Goal: Task Accomplishment & Management: Complete application form

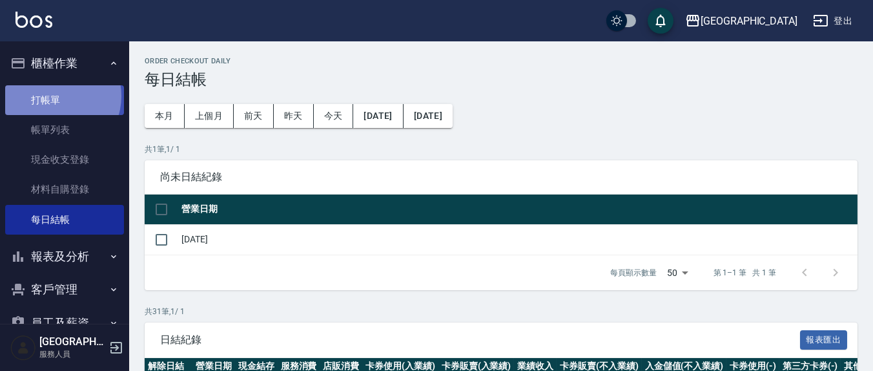
click at [56, 96] on link "打帳單" at bounding box center [64, 100] width 119 height 30
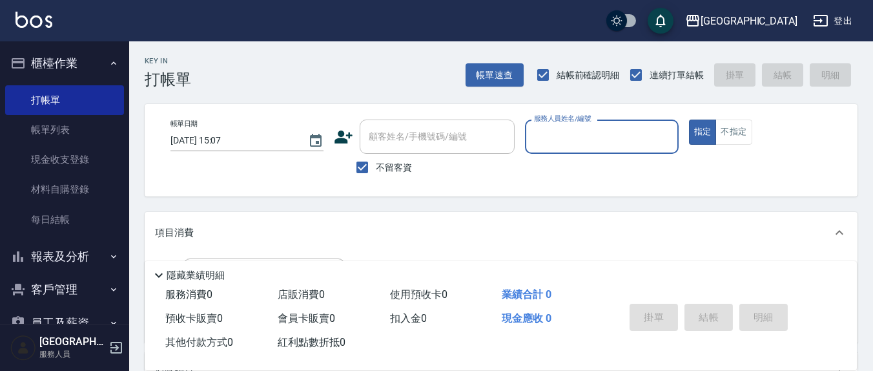
click at [560, 143] on input "服務人員姓名/編號" at bounding box center [601, 136] width 141 height 23
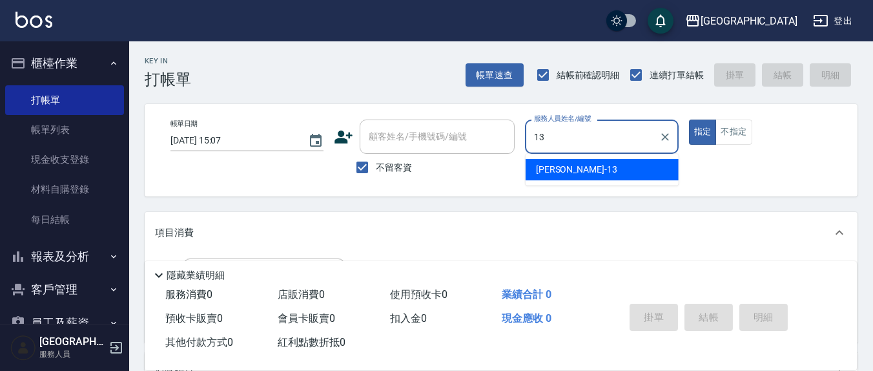
type input "13"
type button "true"
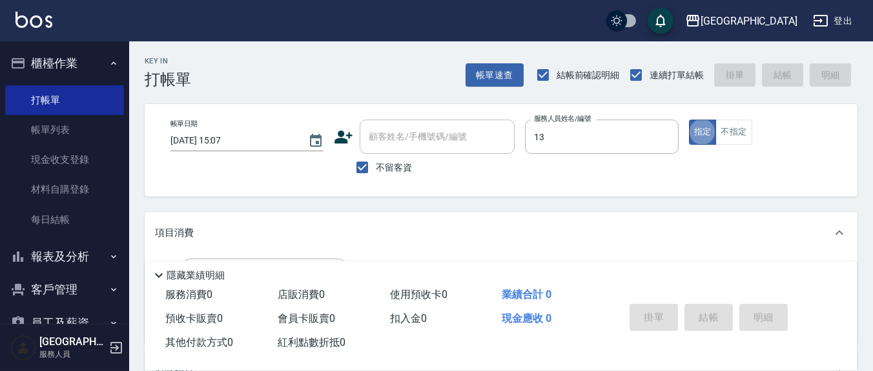
type input "[PERSON_NAME]-13"
type input "剪髮(401)"
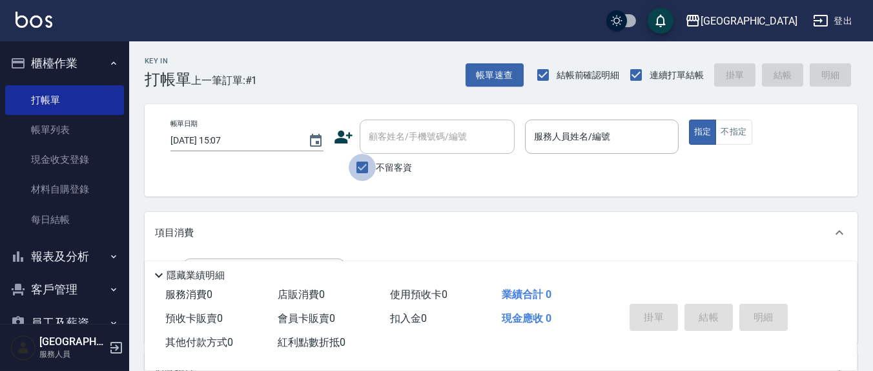
click at [361, 164] on input "不留客資" at bounding box center [362, 167] width 27 height 27
checkbox input "false"
click at [373, 144] on input "顧客姓名/手機號碼/編號" at bounding box center [427, 136] width 124 height 23
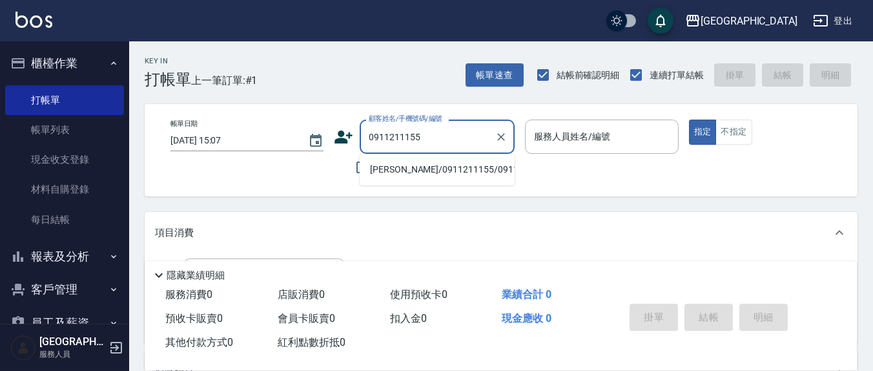
click at [411, 180] on li "[PERSON_NAME]/0911211155/0911211155" at bounding box center [437, 169] width 155 height 21
type input "[PERSON_NAME]/0911211155/0911211155"
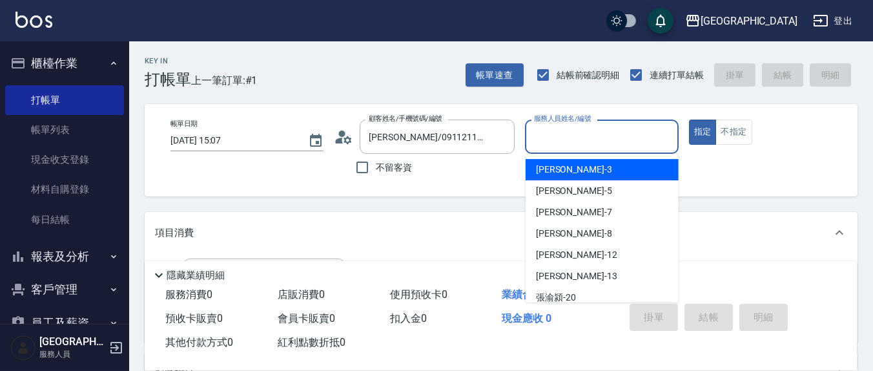
click at [569, 136] on input "服務人員姓名/編號" at bounding box center [601, 136] width 141 height 23
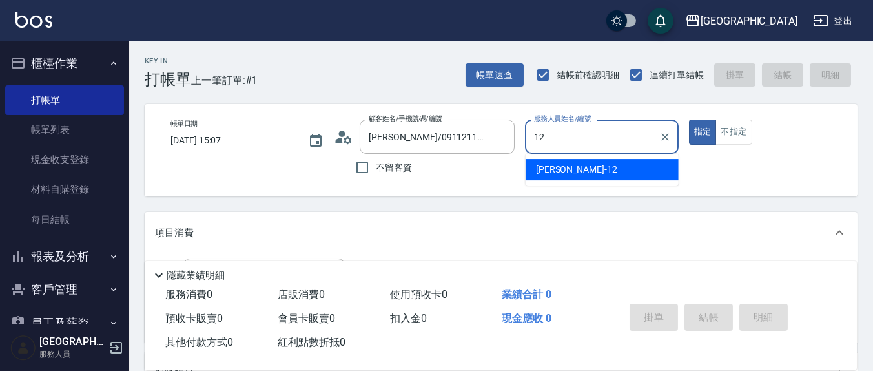
type input "[PERSON_NAME]-12"
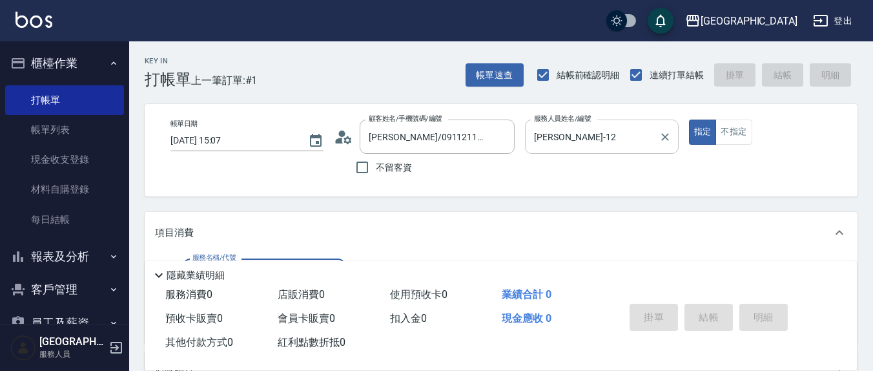
type input "3"
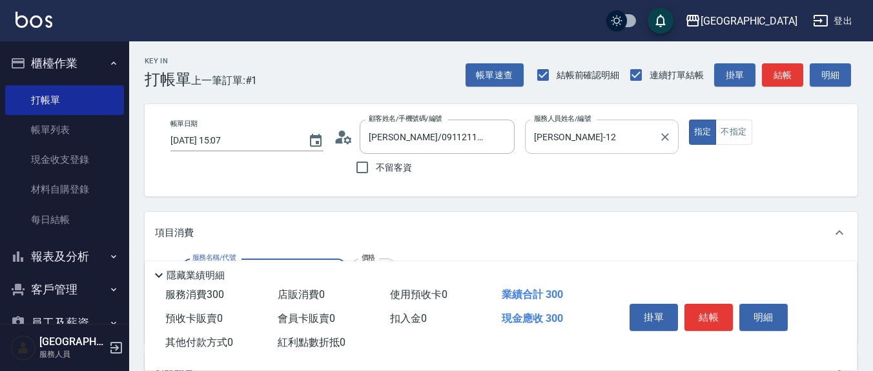
type input "[PERSON_NAME]洗髮精(210)"
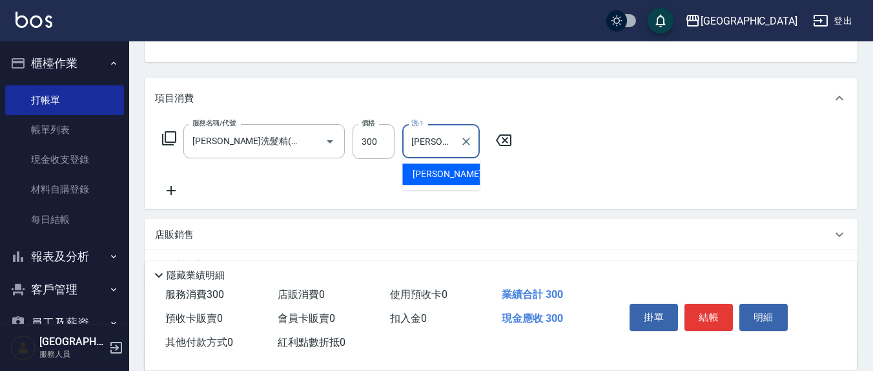
type input "[PERSON_NAME]-3"
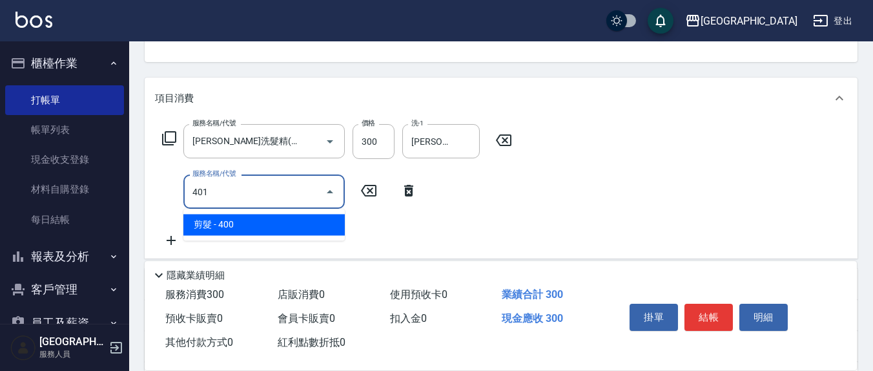
type input "剪髮(401)"
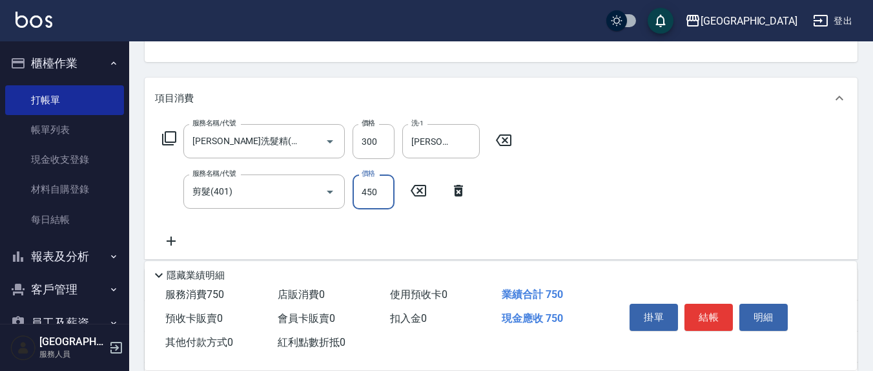
type input "450"
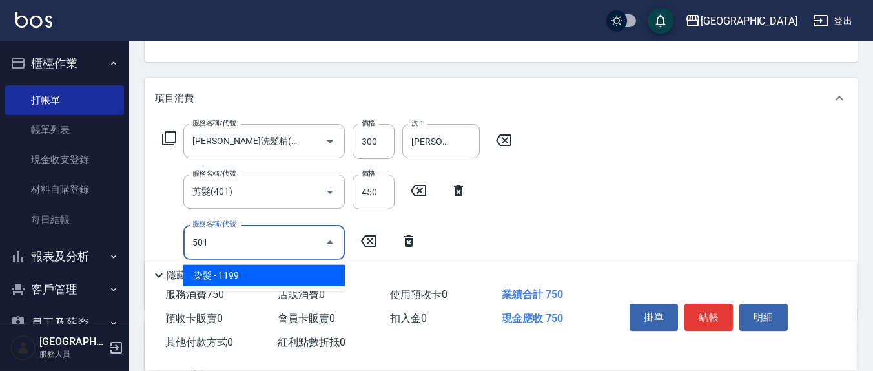
type input "染髮(501)"
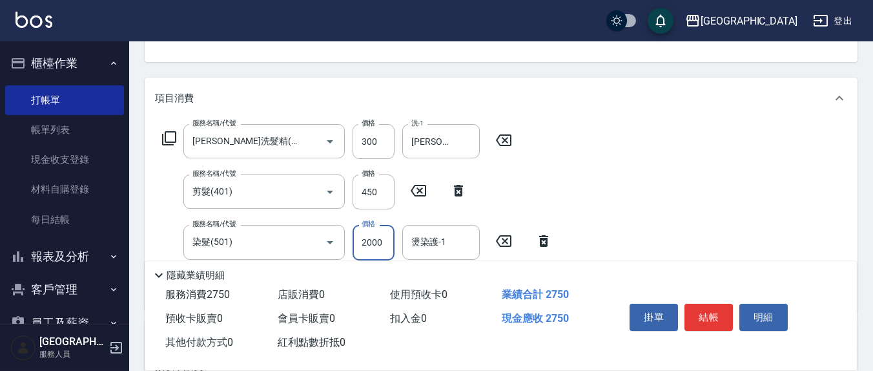
type input "2000"
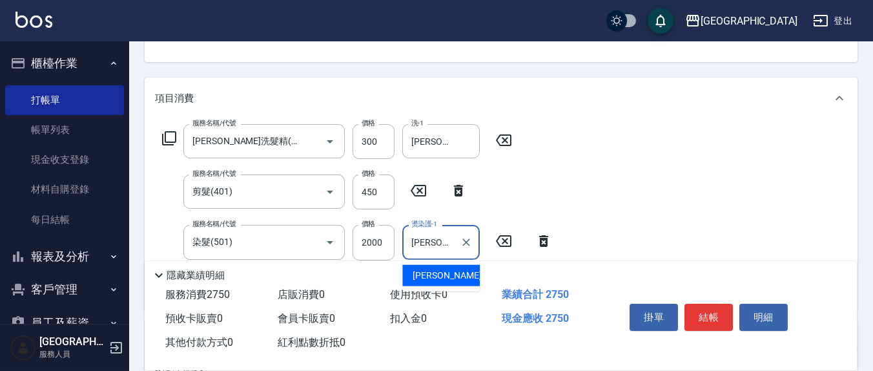
type input "[PERSON_NAME]-3"
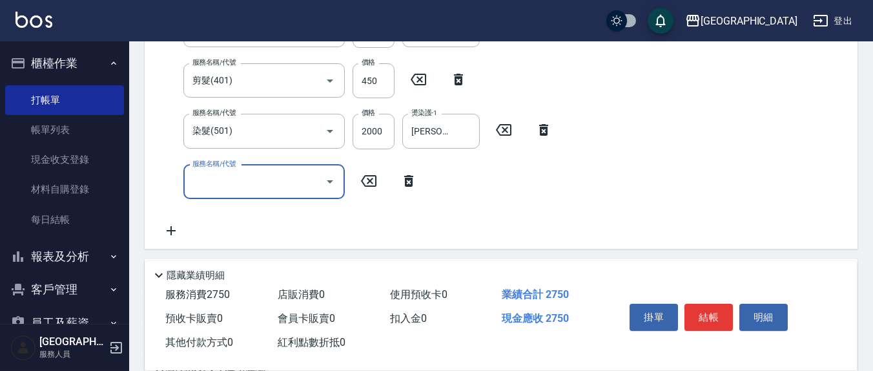
scroll to position [269, 0]
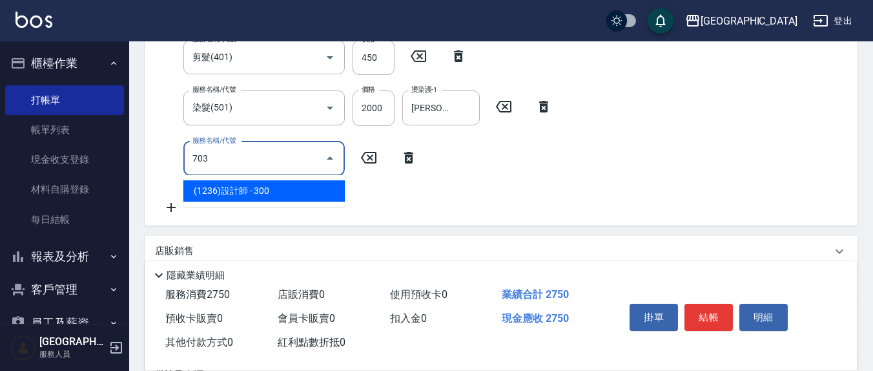
type input "(1236)設計師(703)"
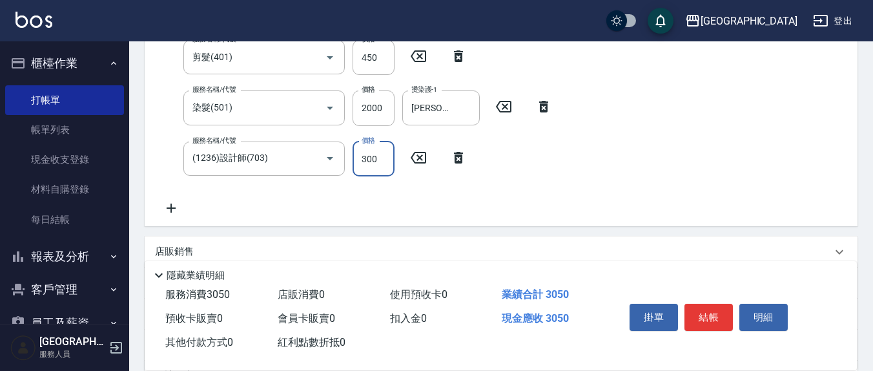
scroll to position [258, 0]
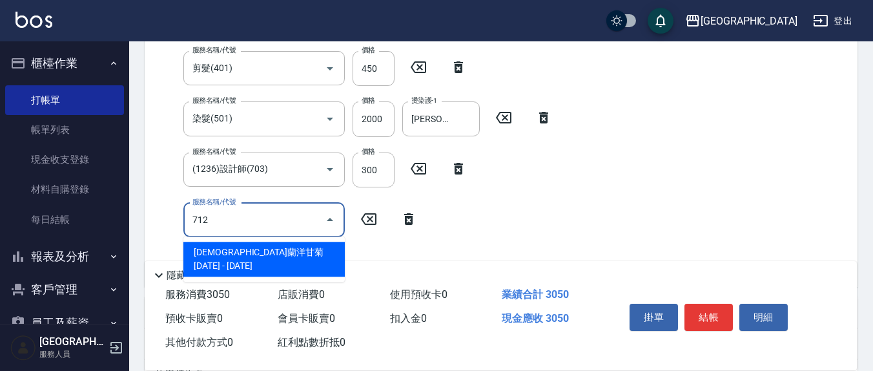
type input "[DEMOGRAPHIC_DATA]蘭洋甘菊1000(712)"
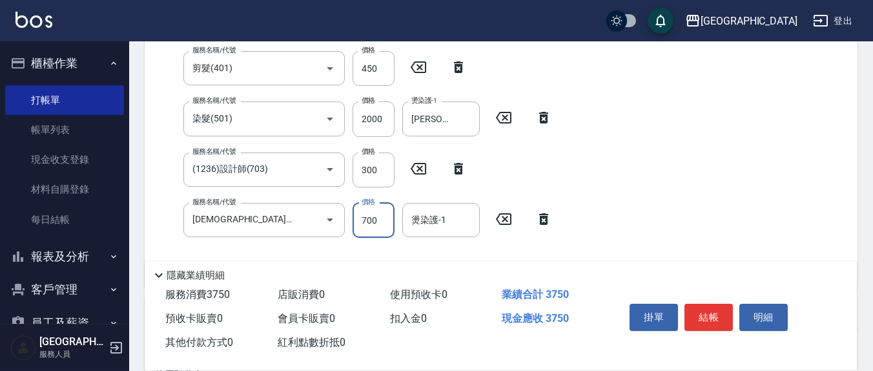
type input "700"
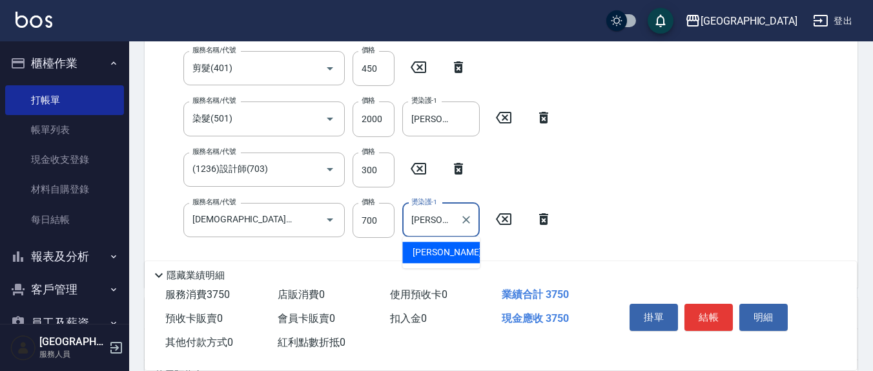
type input "[PERSON_NAME]-3"
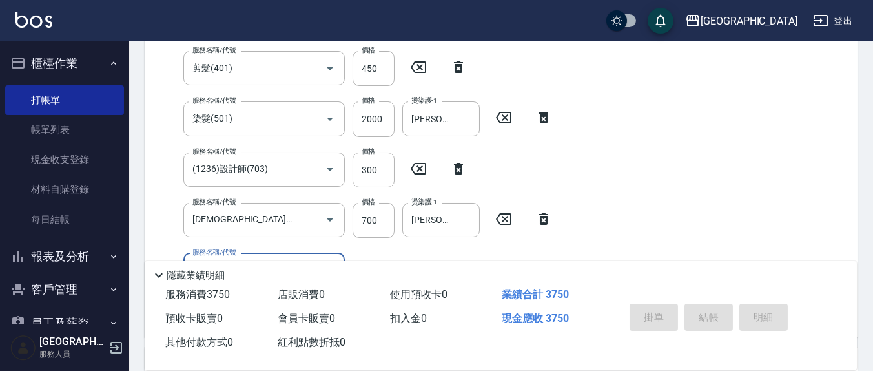
type input "[DATE] 15:08"
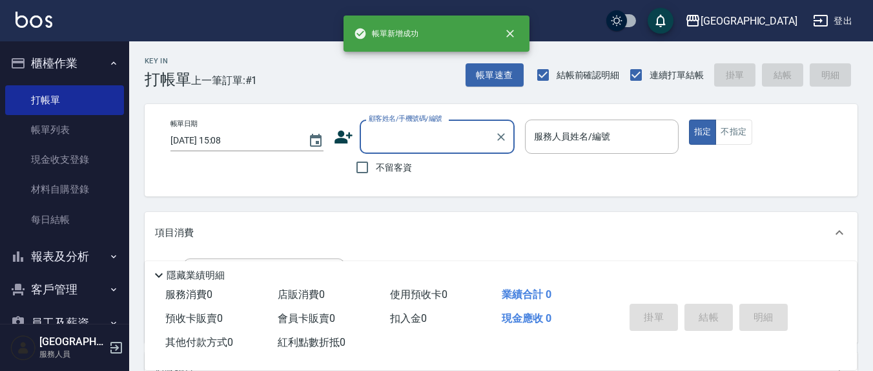
scroll to position [0, 0]
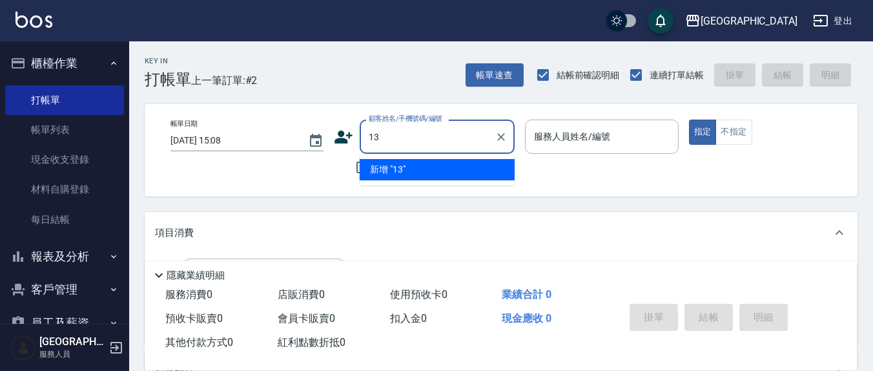
type input "13"
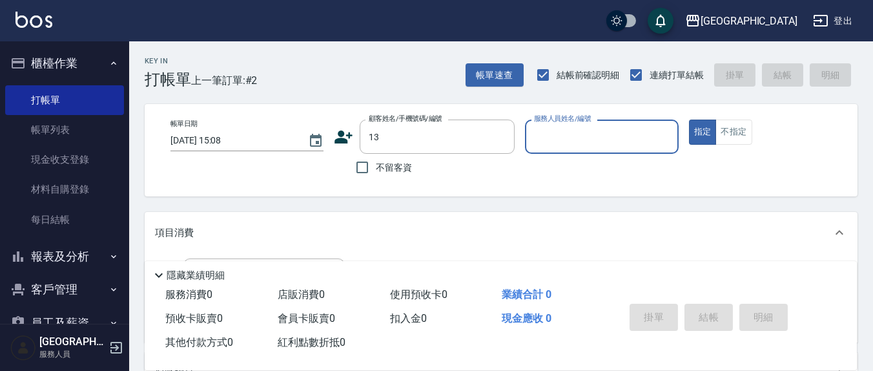
click at [689, 119] on button "指定" at bounding box center [703, 131] width 28 height 25
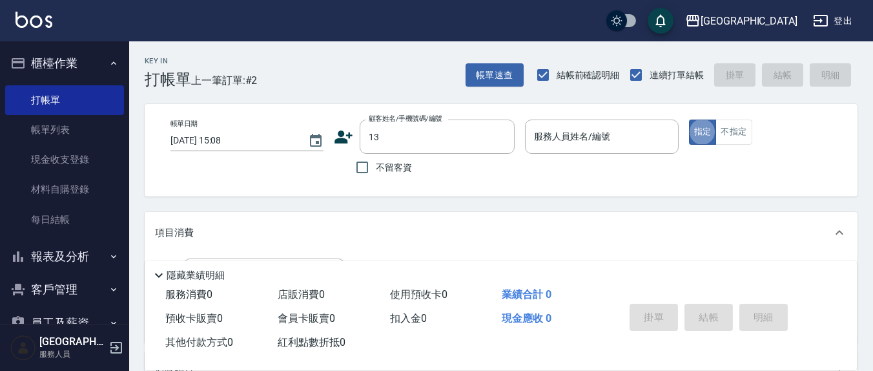
drag, startPoint x: 364, startPoint y: 169, endPoint x: 599, endPoint y: 138, distance: 237.0
click at [365, 167] on input "不留客資" at bounding box center [362, 167] width 27 height 27
checkbox input "true"
type input "[PERSON_NAME]/0900501357/"
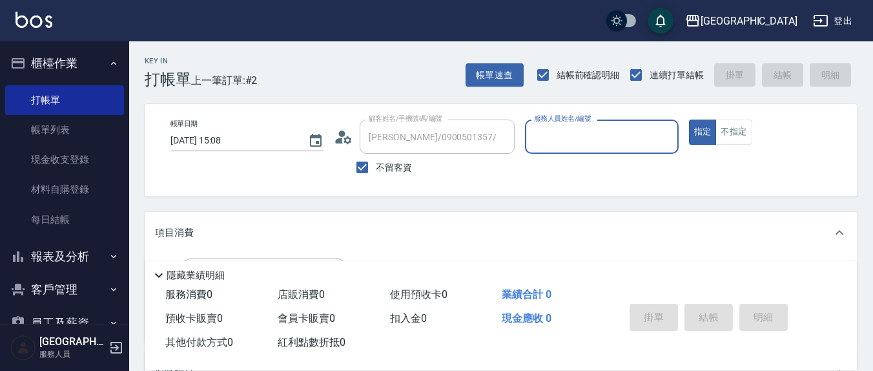
click at [598, 136] on div "服務人員姓名/編號 服務人員姓名/編號" at bounding box center [601, 136] width 153 height 34
type input "1"
type input "[PERSON_NAME]/0989117477/"
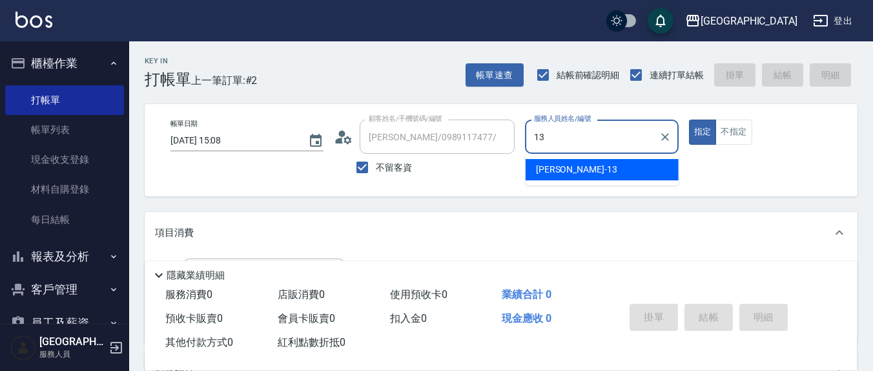
type input "[PERSON_NAME]-13"
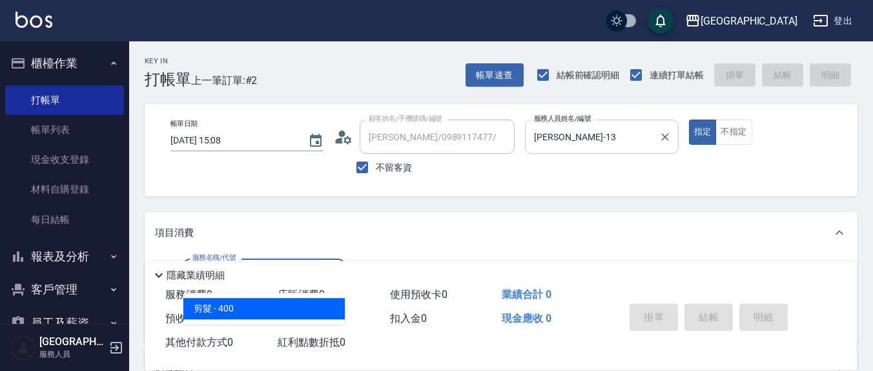
type input "剪髮(401)"
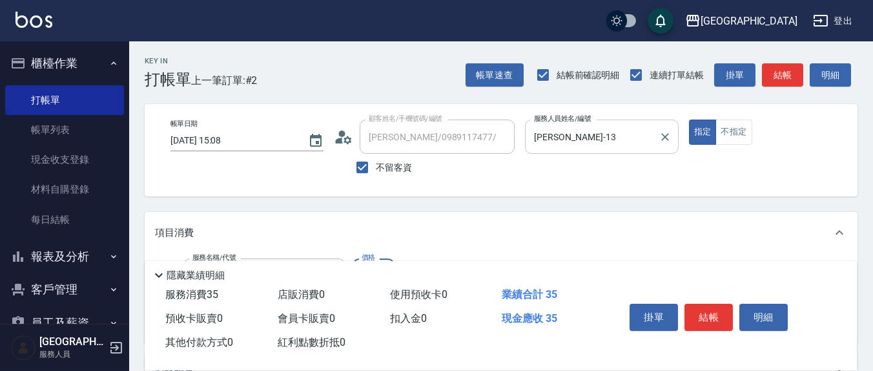
type input "350"
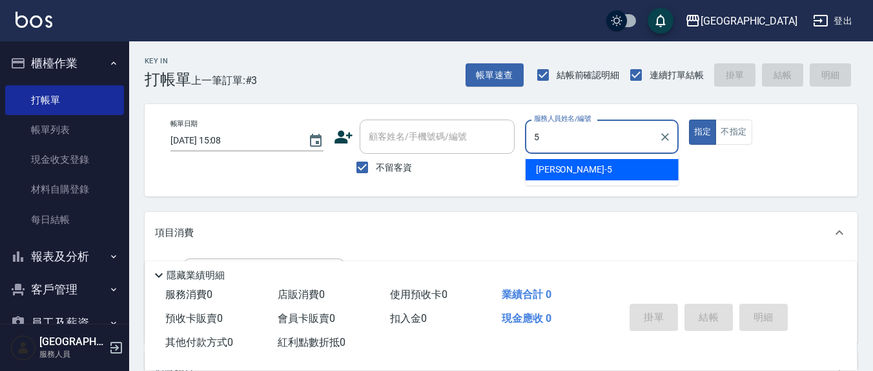
type input "[PERSON_NAME]5"
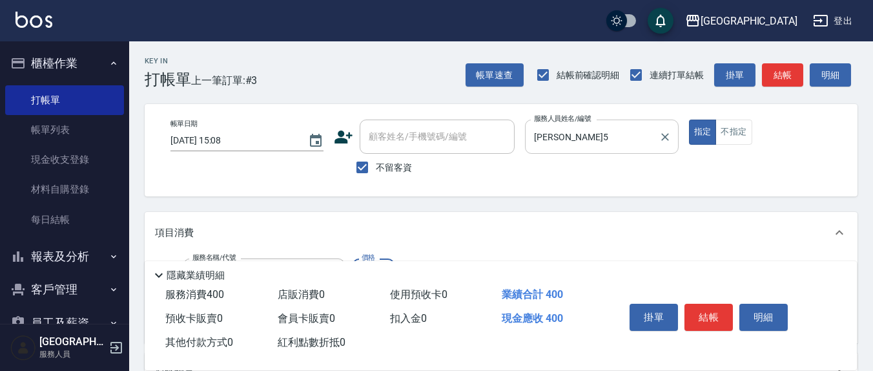
type input "剪髮(401)"
type input "350"
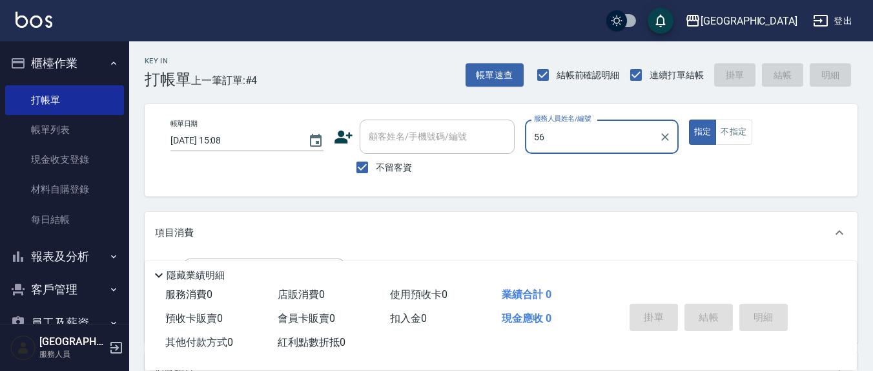
type input "5"
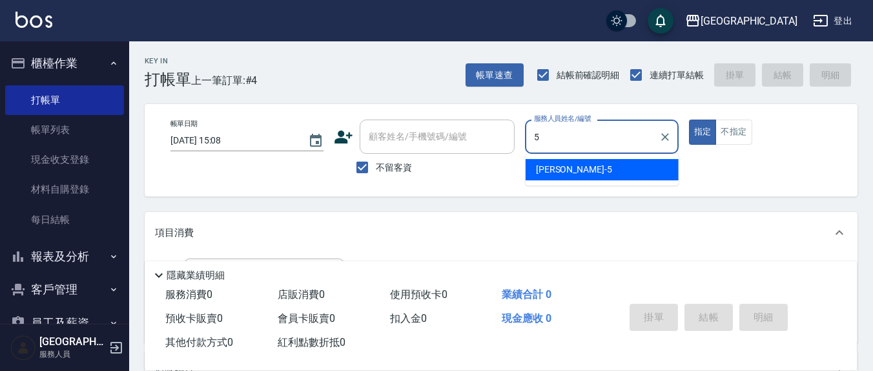
type input "[PERSON_NAME]5"
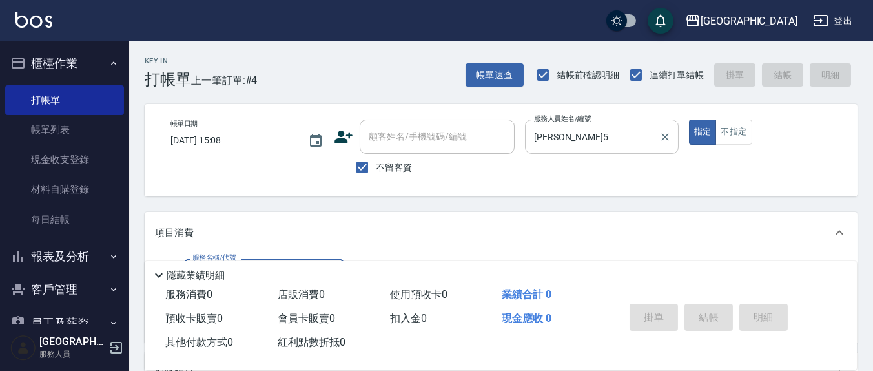
scroll to position [134, 0]
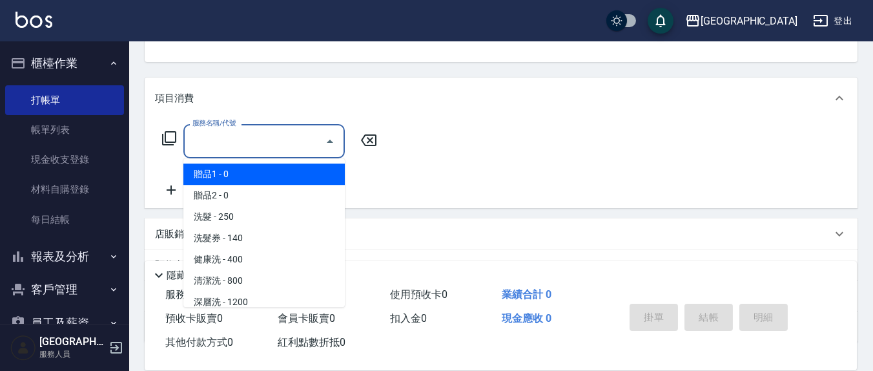
click at [247, 147] on input "服務名稱/代號" at bounding box center [254, 141] width 130 height 23
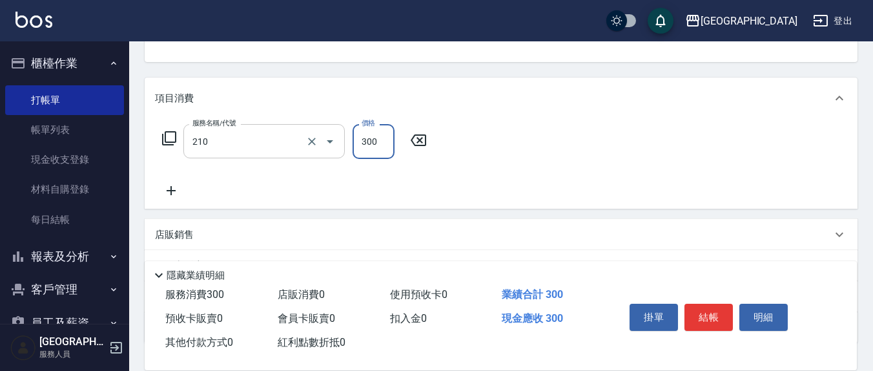
type input "[PERSON_NAME]洗髮精(210)"
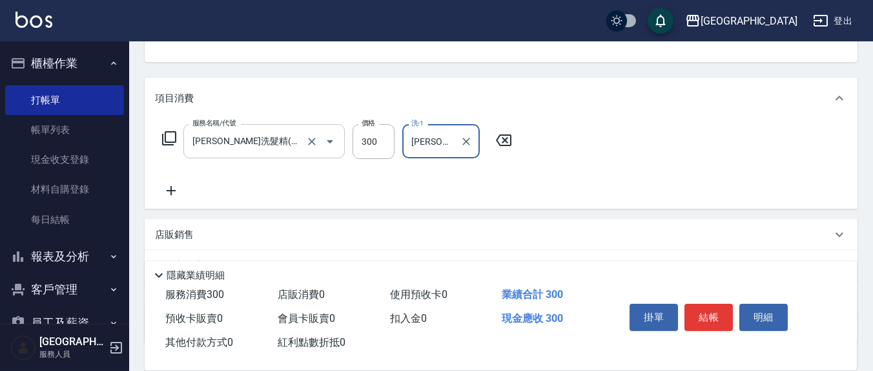
type input "[PERSON_NAME]-22"
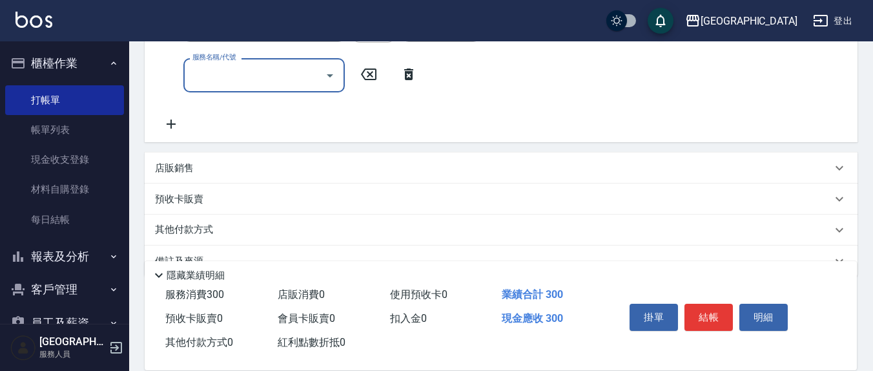
scroll to position [278, 0]
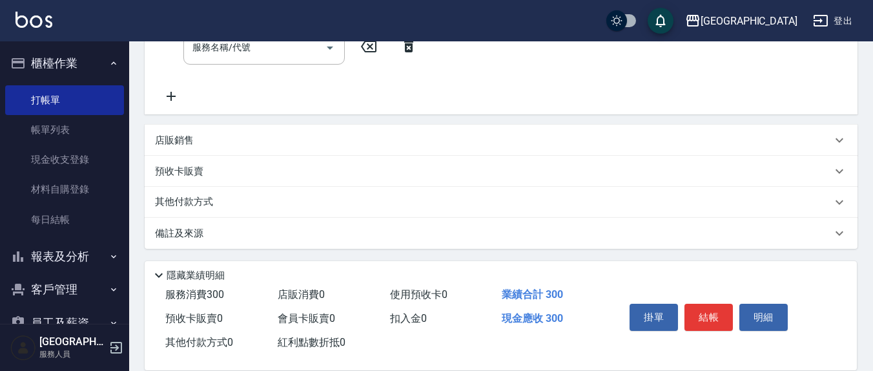
click at [234, 144] on div "店販銷售" at bounding box center [493, 141] width 677 height 14
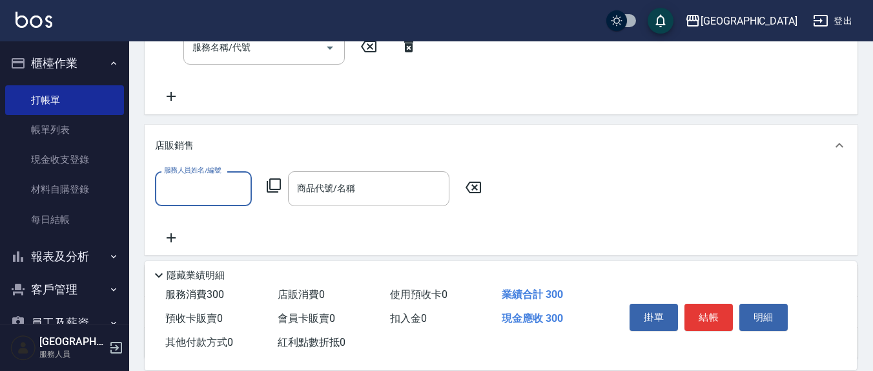
scroll to position [0, 0]
type input "[PERSON_NAME]5"
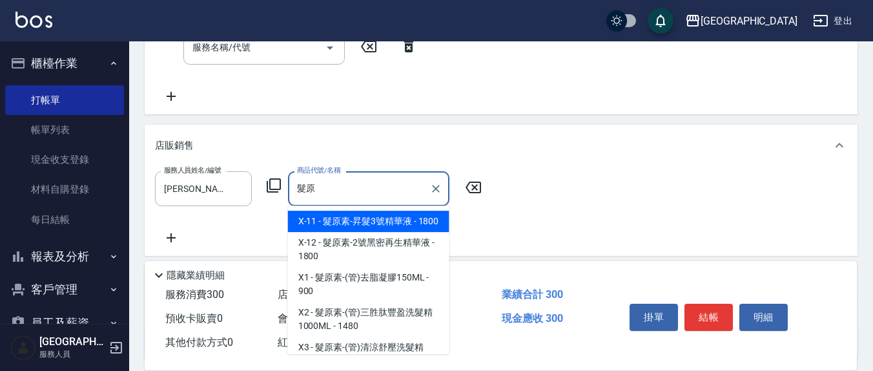
click at [378, 222] on span "X-11 - 髮原素-昇髮3號精華液 - 1800" at bounding box center [368, 220] width 161 height 21
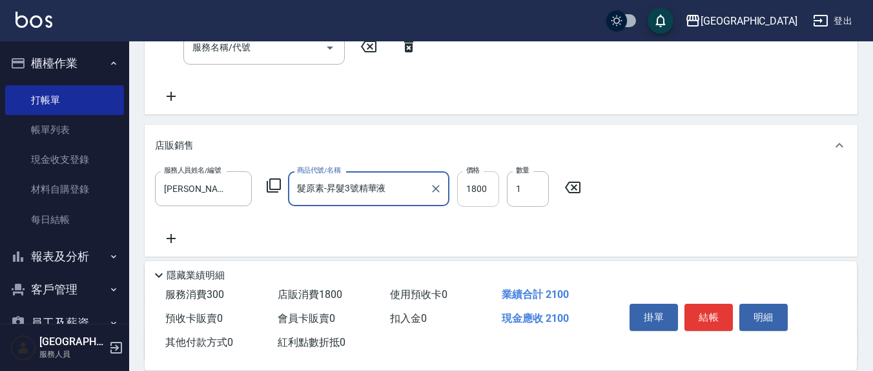
type input "髮原素-昇髮3號精華液"
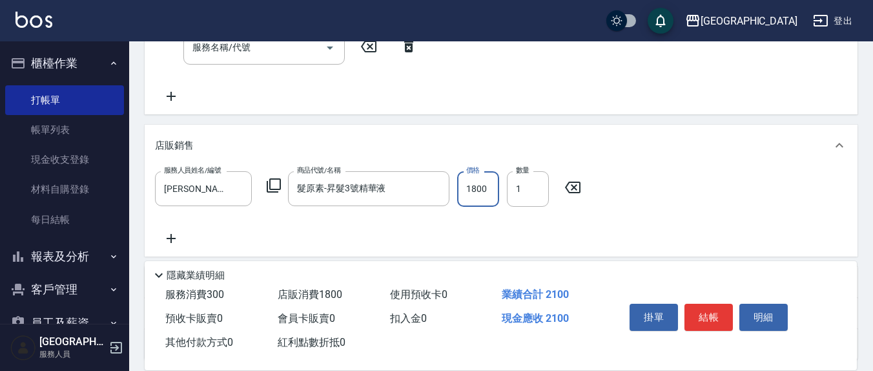
click at [494, 187] on input "1800" at bounding box center [478, 188] width 42 height 35
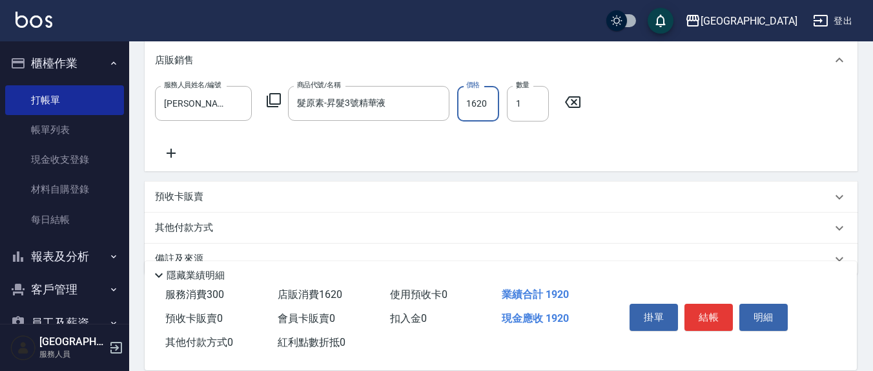
scroll to position [389, 0]
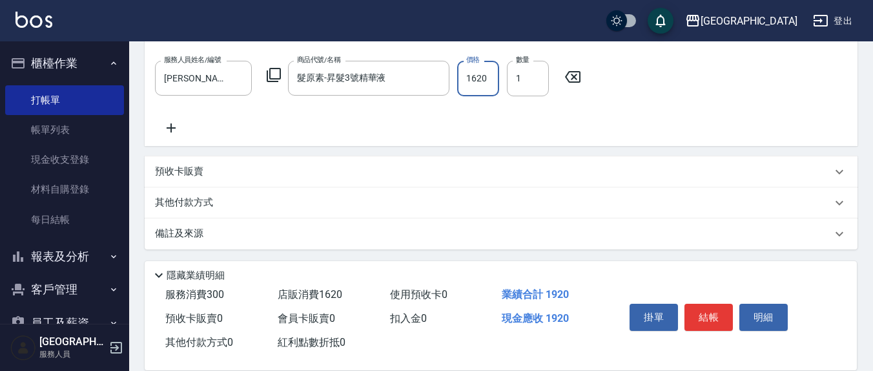
type input "1620"
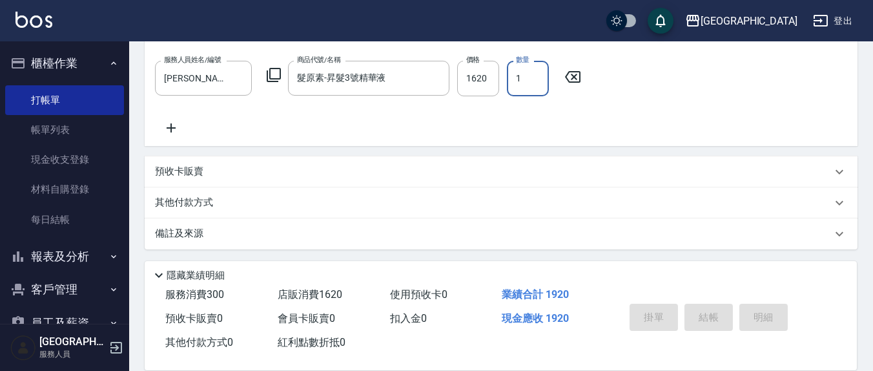
type input "[DATE] 15:09"
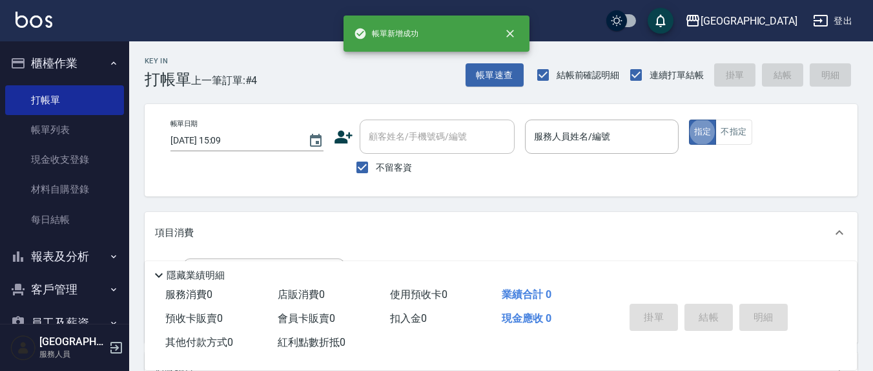
scroll to position [0, 0]
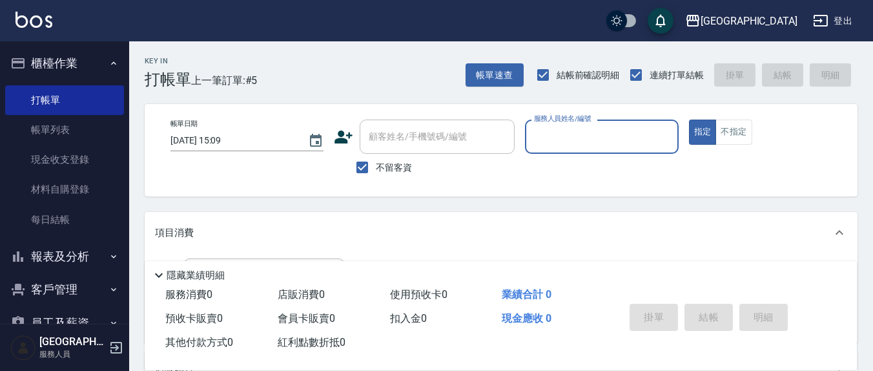
click at [540, 140] on input "服務人員姓名/編號" at bounding box center [601, 136] width 141 height 23
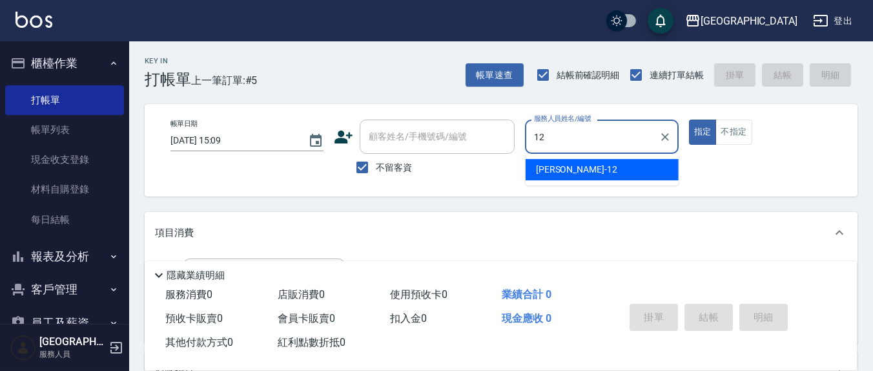
type input "[PERSON_NAME]-12"
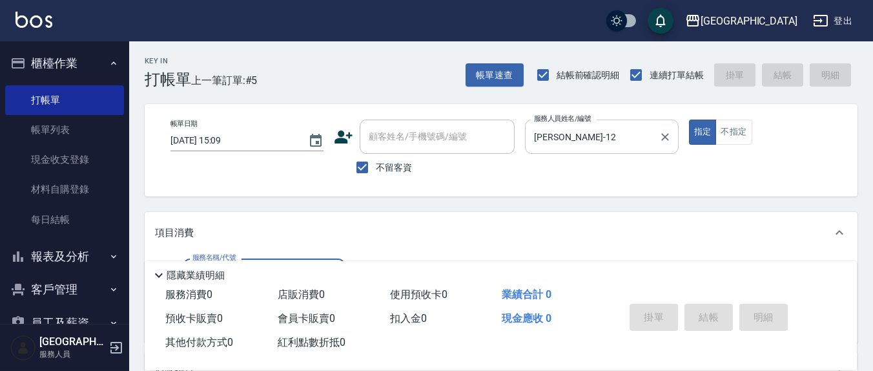
scroll to position [134, 0]
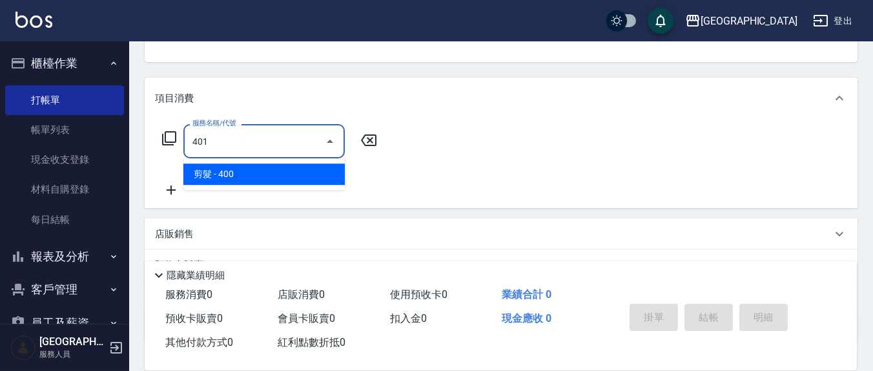
type input "剪髮(401)"
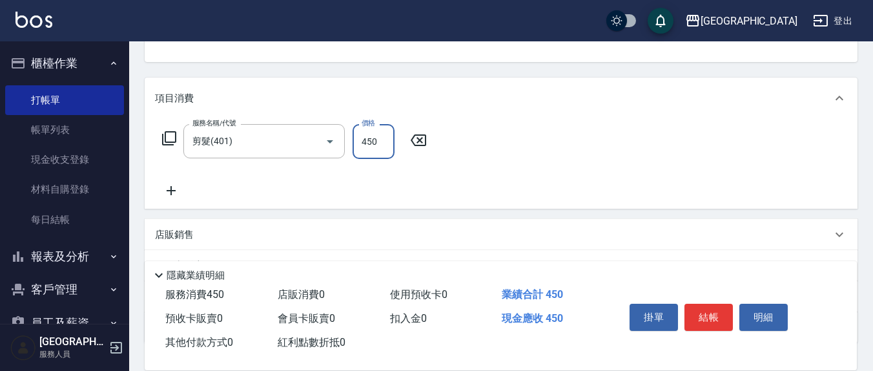
type input "450"
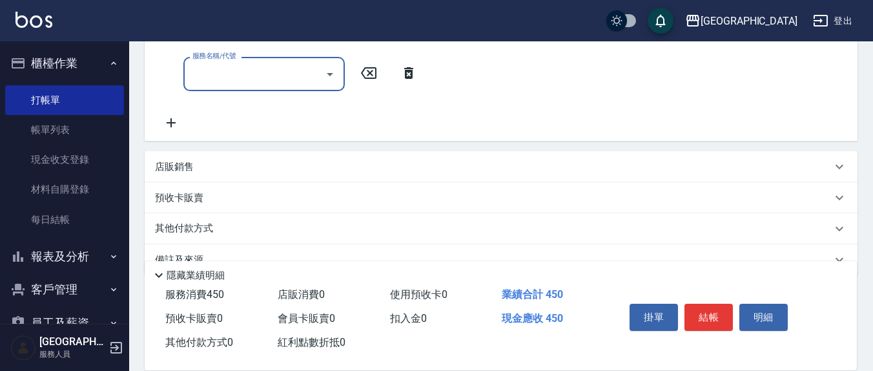
scroll to position [278, 0]
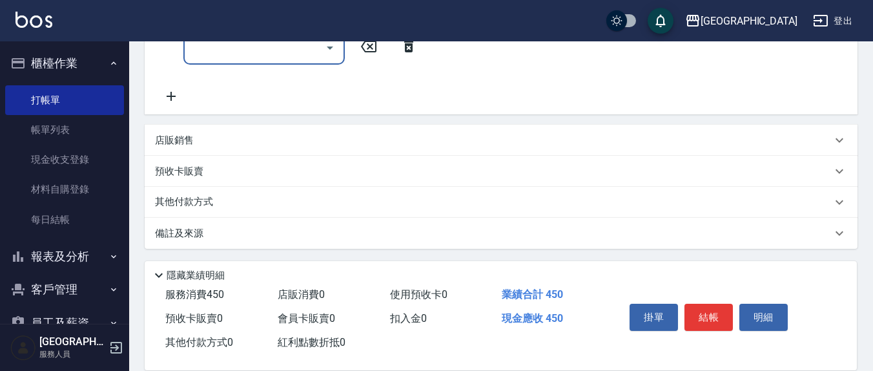
click at [212, 130] on div "店販銷售" at bounding box center [501, 140] width 713 height 31
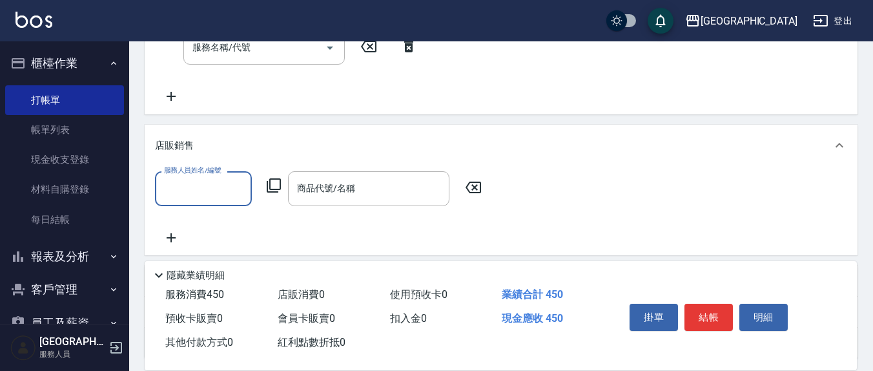
scroll to position [0, 0]
click at [203, 189] on input "服務人員姓名/編號" at bounding box center [203, 188] width 85 height 23
type input "[PERSON_NAME]-12"
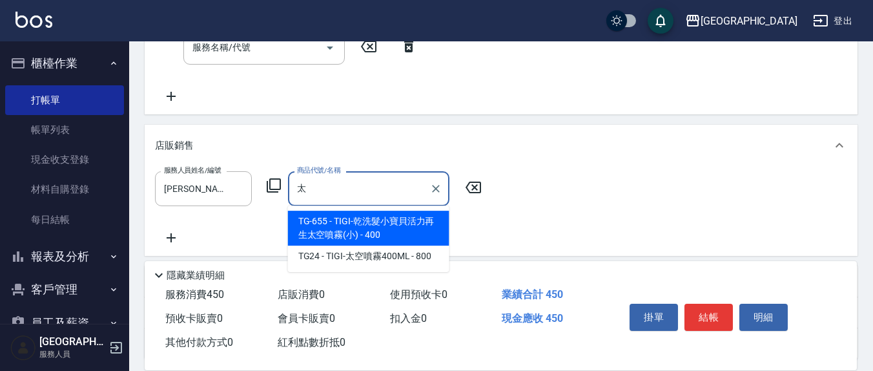
click at [315, 259] on span "TG24 - TIGI-太空噴霧400ML - 800" at bounding box center [368, 255] width 161 height 21
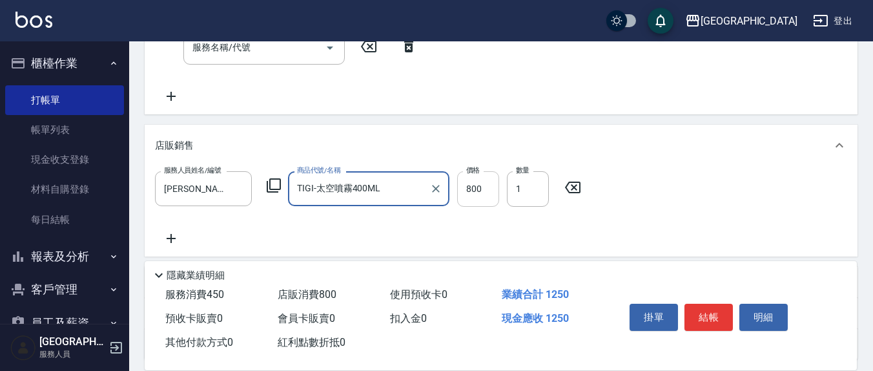
type input "TIGI-太空噴霧400ML"
click at [490, 190] on input "800" at bounding box center [478, 188] width 42 height 35
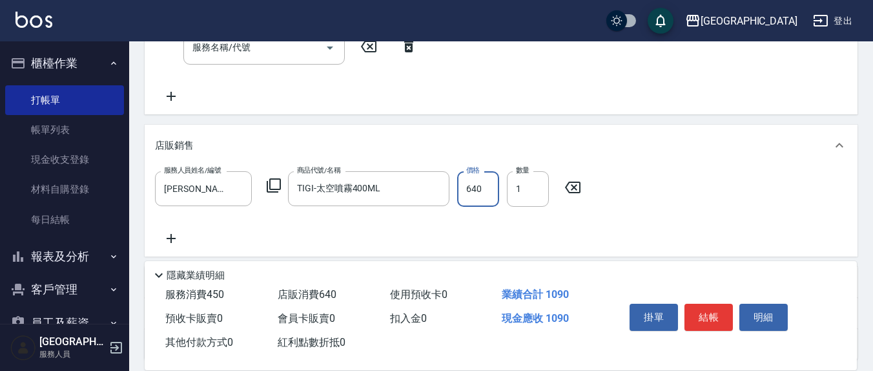
type input "640"
click at [170, 240] on icon at bounding box center [171, 237] width 32 height 15
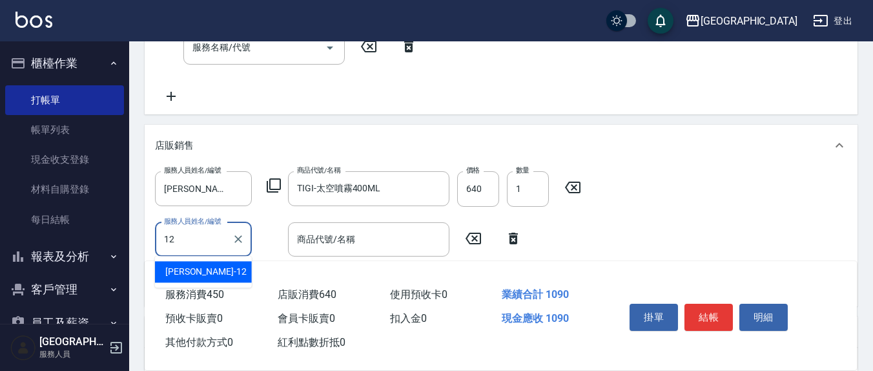
type input "[PERSON_NAME]-12"
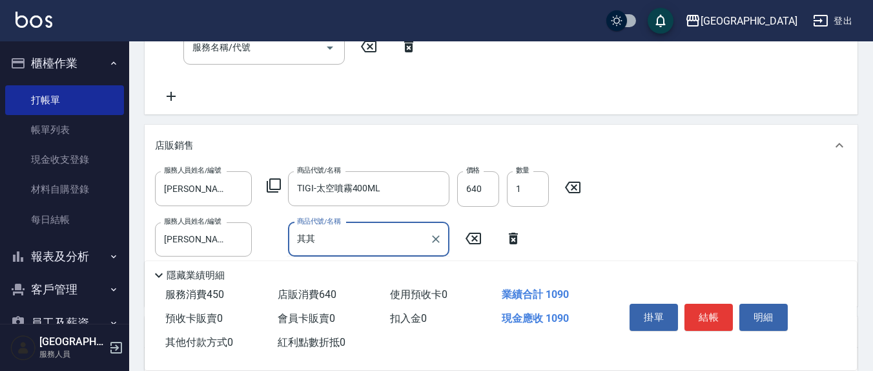
click at [312, 243] on input "其其" at bounding box center [359, 239] width 130 height 23
type input "其"
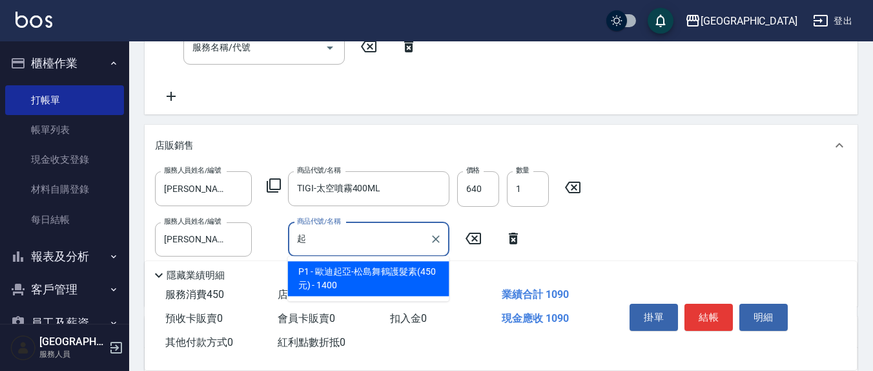
type input "起起"
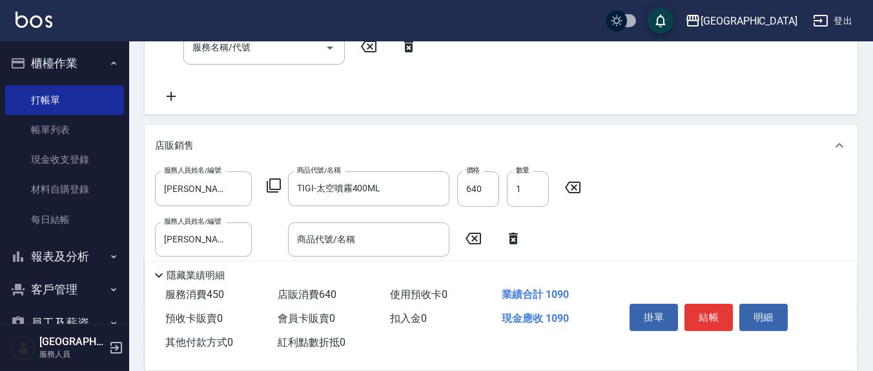
click at [414, 135] on div "店販銷售" at bounding box center [501, 145] width 713 height 41
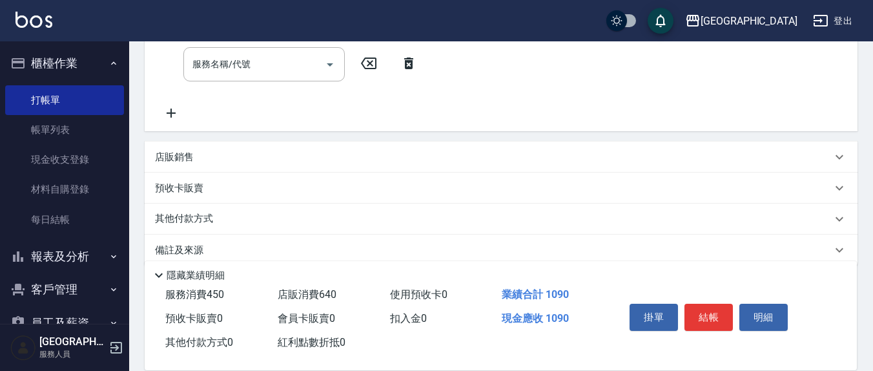
scroll to position [278, 0]
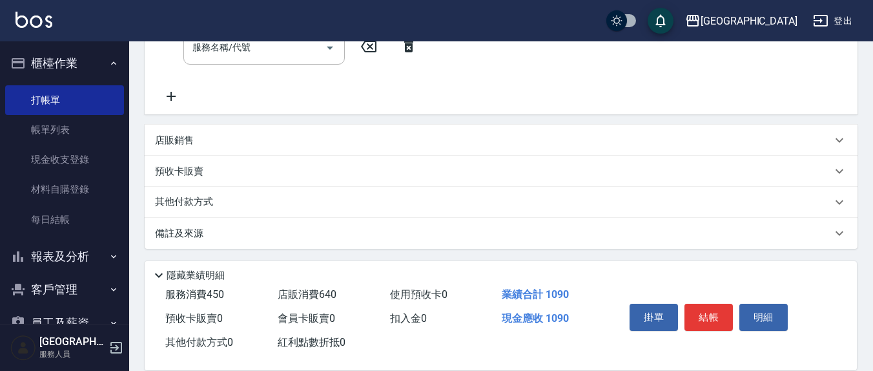
drag, startPoint x: 223, startPoint y: 139, endPoint x: 227, endPoint y: 155, distance: 16.0
click at [223, 139] on div "店販銷售" at bounding box center [493, 141] width 677 height 14
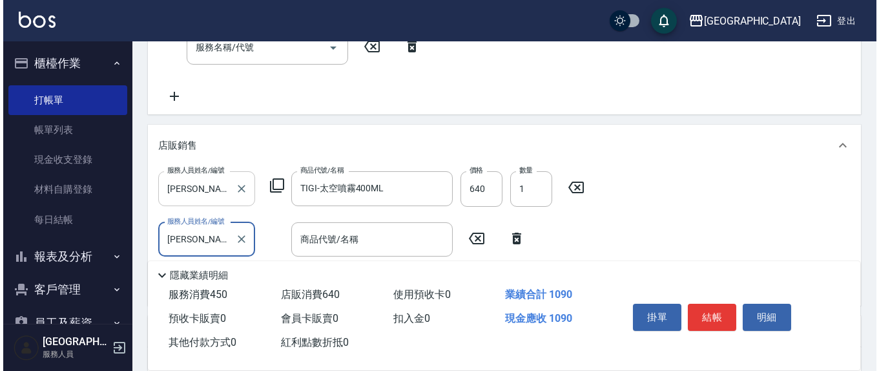
scroll to position [0, 0]
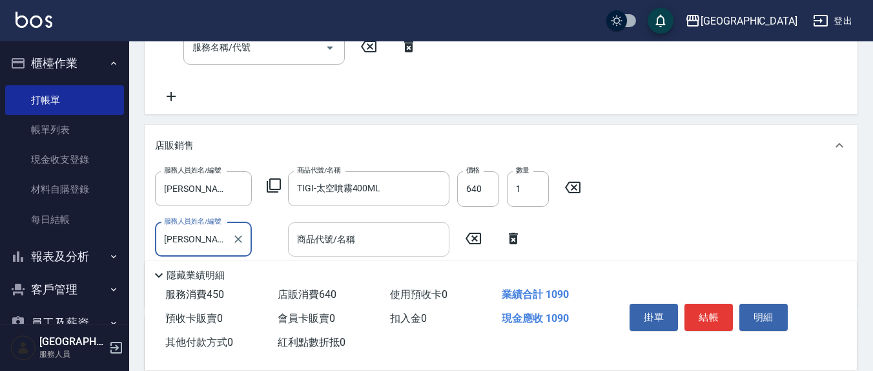
drag, startPoint x: 355, startPoint y: 243, endPoint x: 325, endPoint y: 232, distance: 31.4
click at [354, 242] on input "商品代號/名稱" at bounding box center [369, 239] width 150 height 23
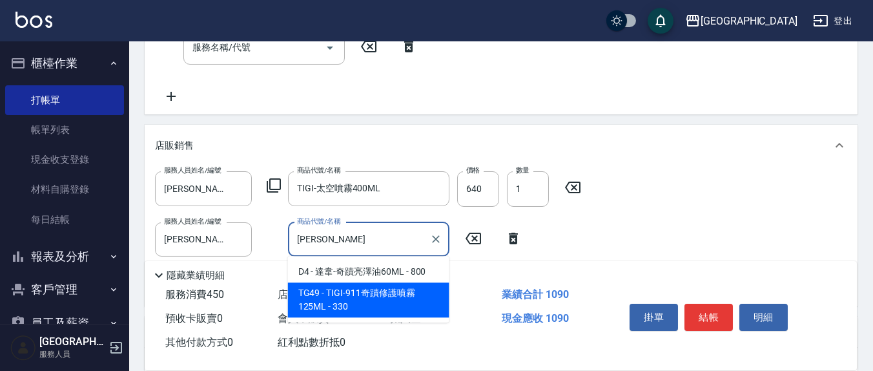
drag, startPoint x: 396, startPoint y: 295, endPoint x: 409, endPoint y: 276, distance: 22.7
click at [409, 278] on ul "D4 - 達韋-奇蹟亮澤油60ML - 800 TG49 - TIGI-911奇蹟修護噴霧125ML - 330" at bounding box center [368, 289] width 161 height 66
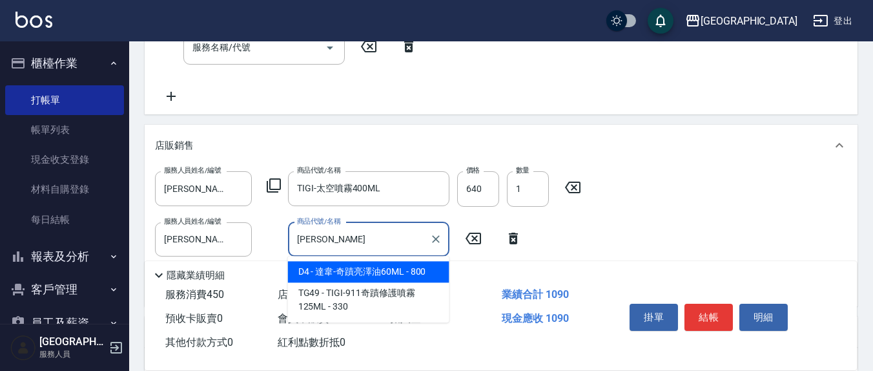
click at [409, 274] on span "D4 - 達韋-奇蹟亮澤油60ML - 800" at bounding box center [368, 271] width 161 height 21
type input "達韋-奇蹟亮澤油60ML"
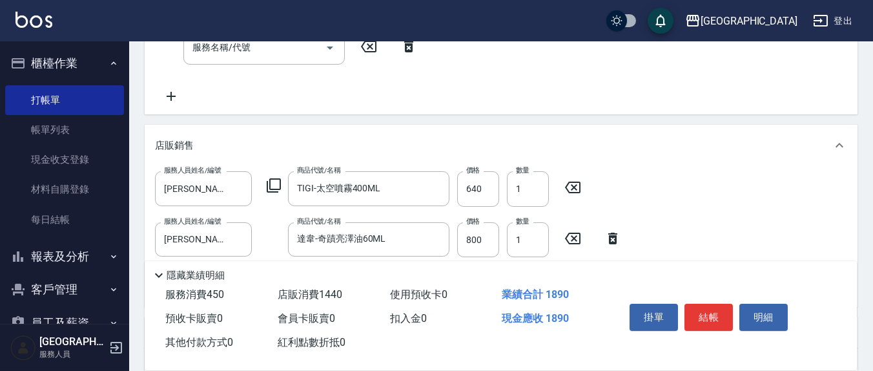
click at [567, 235] on icon at bounding box center [572, 238] width 15 height 12
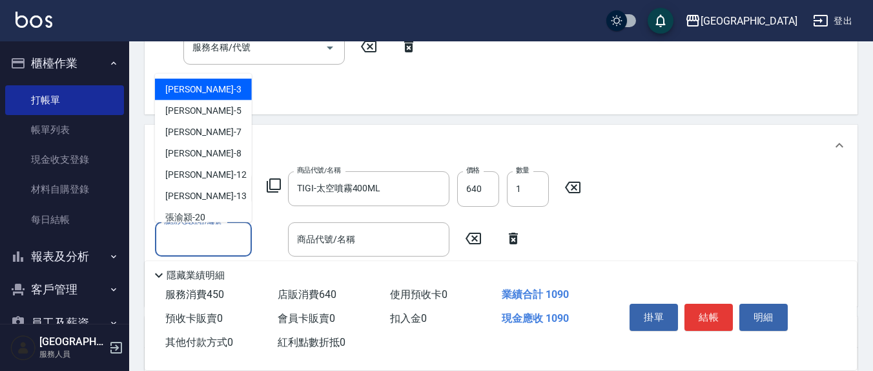
click at [190, 232] on input "服務人員姓名/編號" at bounding box center [203, 239] width 85 height 23
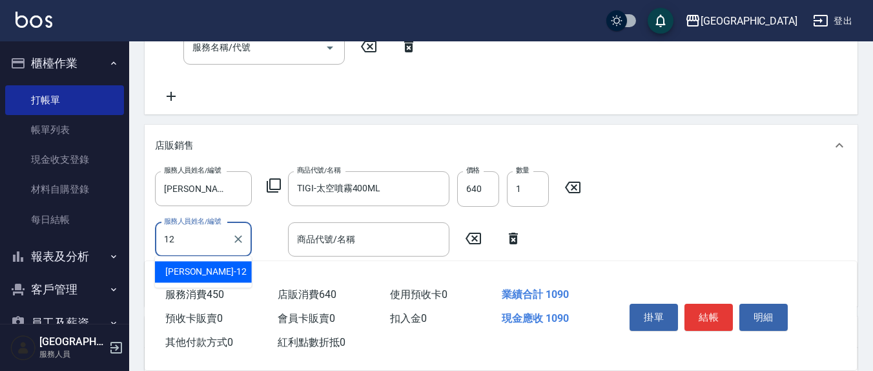
type input "[PERSON_NAME]-12"
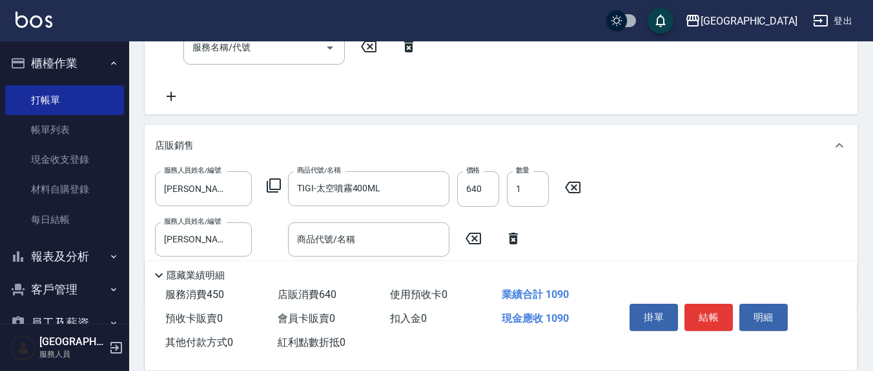
click at [279, 183] on icon at bounding box center [273, 185] width 15 height 15
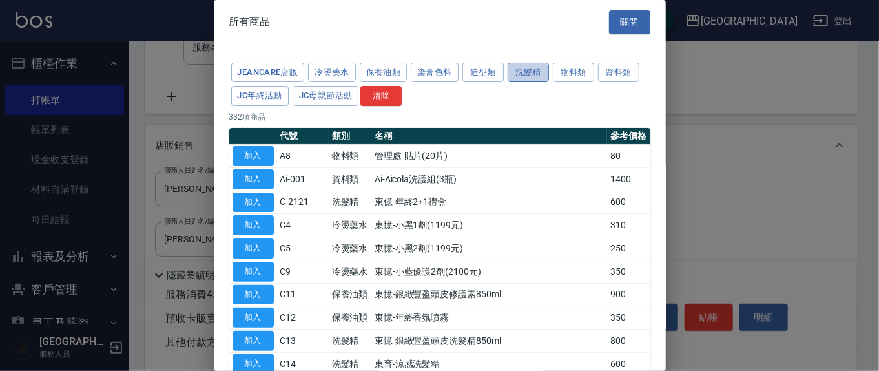
click at [513, 75] on button "洗髮精" at bounding box center [527, 73] width 41 height 20
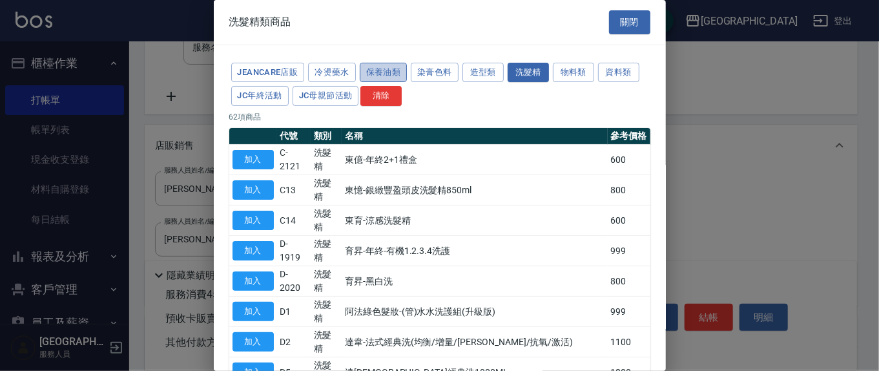
drag, startPoint x: 383, startPoint y: 74, endPoint x: 373, endPoint y: 74, distance: 10.3
click at [382, 74] on button "保養油類" at bounding box center [384, 73] width 48 height 20
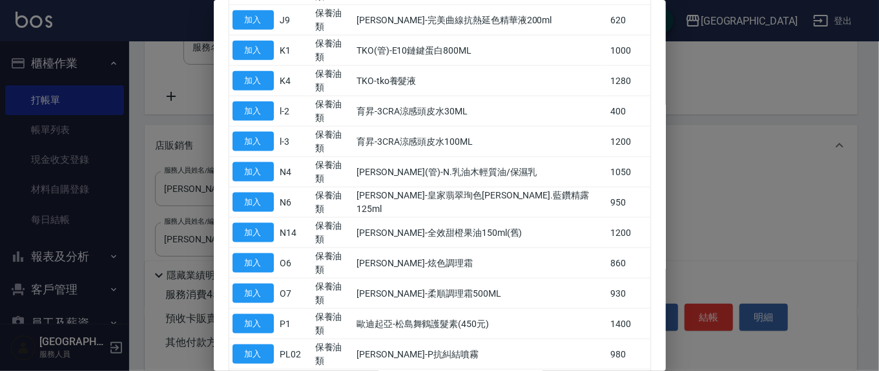
scroll to position [717, 0]
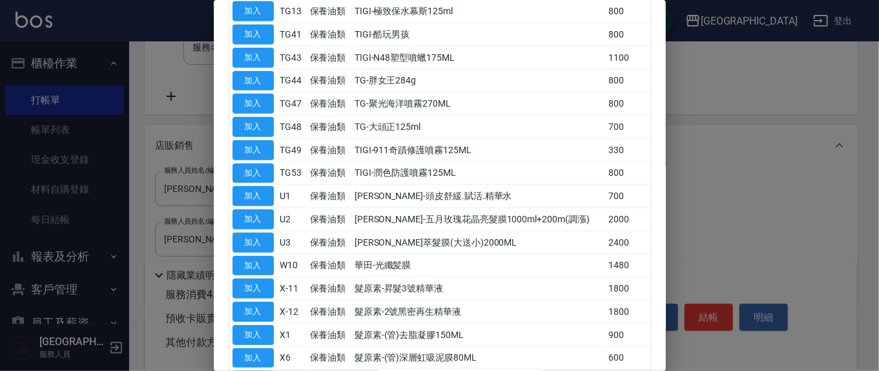
scroll to position [625, 0]
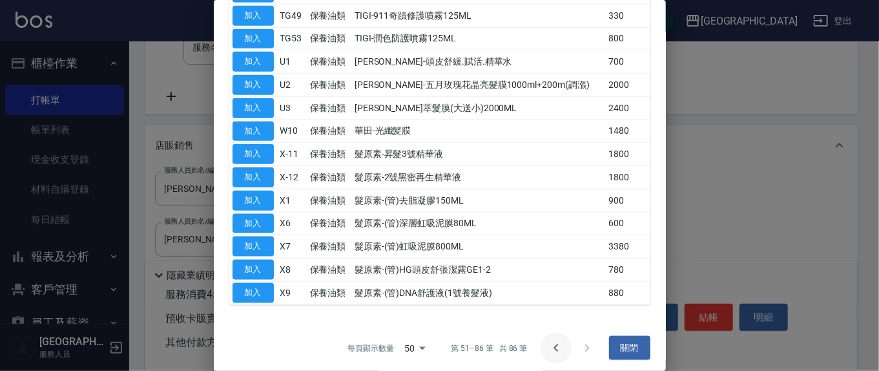
click at [548, 340] on icon "Go to previous page" at bounding box center [555, 347] width 15 height 15
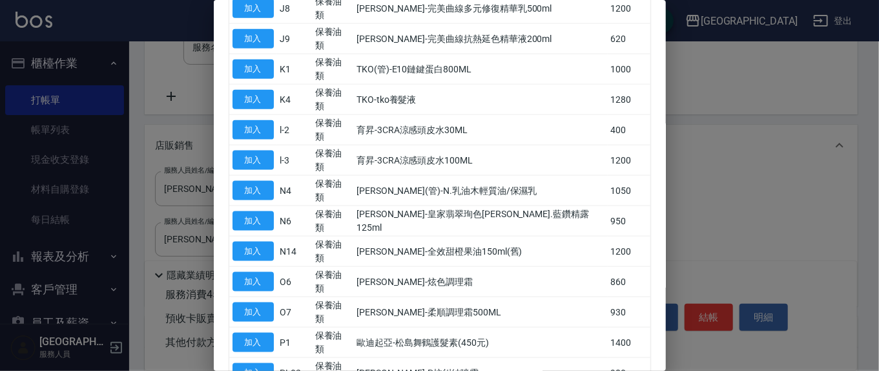
scroll to position [717, 0]
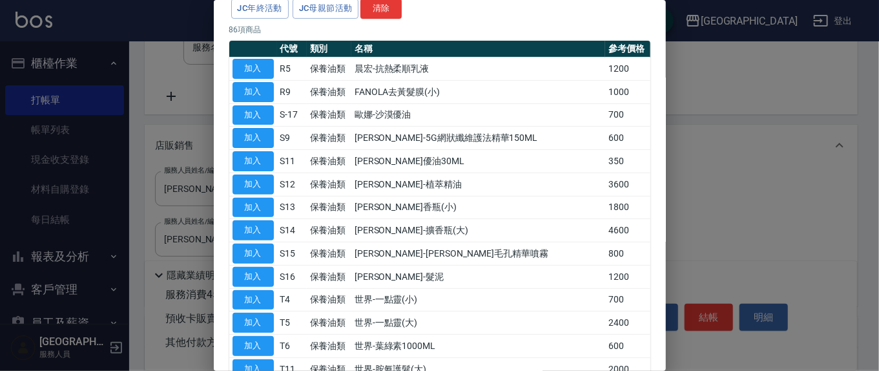
scroll to position [356, 0]
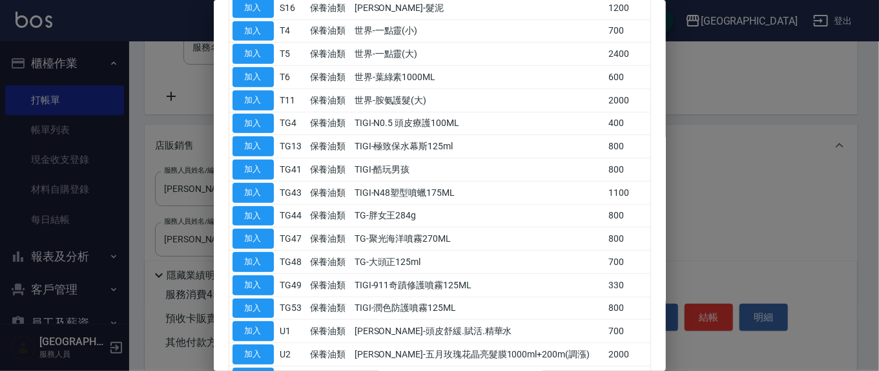
drag, startPoint x: 877, startPoint y: 144, endPoint x: 784, endPoint y: 158, distance: 94.0
click at [855, 147] on div at bounding box center [439, 185] width 879 height 371
click at [766, 165] on div at bounding box center [439, 185] width 879 height 371
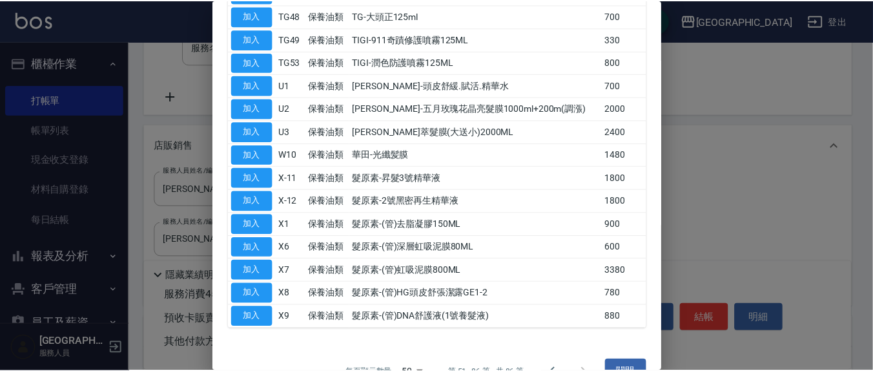
scroll to position [625, 0]
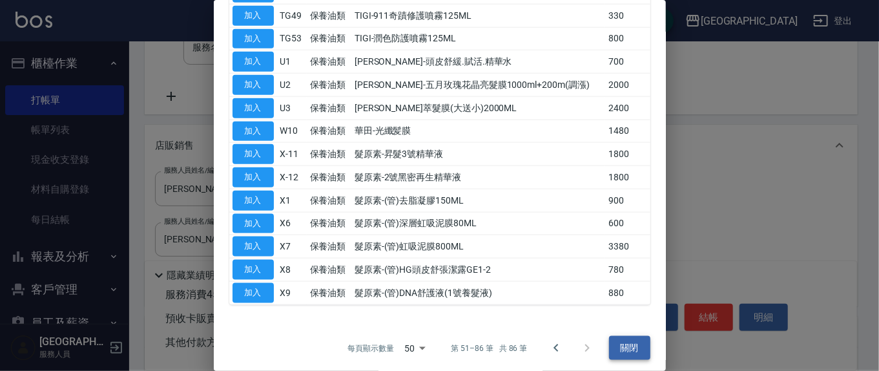
click at [618, 349] on button "關閉" at bounding box center [629, 348] width 41 height 24
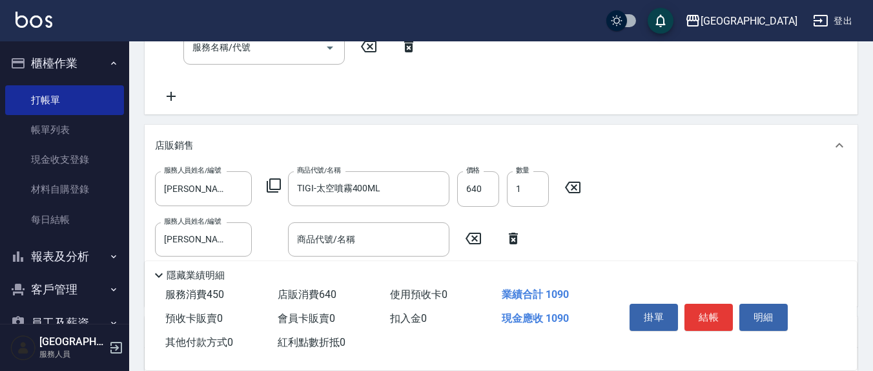
click at [577, 186] on icon at bounding box center [573, 186] width 32 height 15
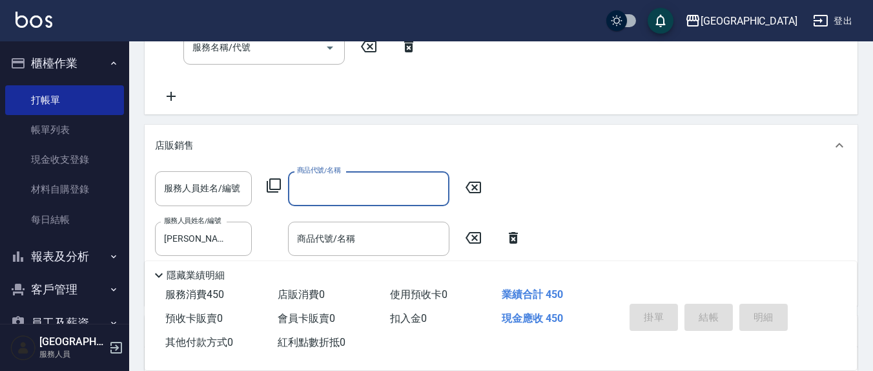
type input "[DATE] 15:15"
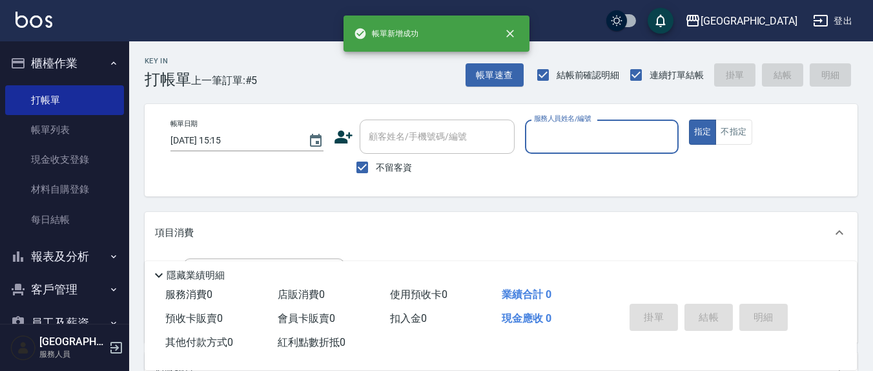
scroll to position [0, 0]
